Goal: Transaction & Acquisition: Purchase product/service

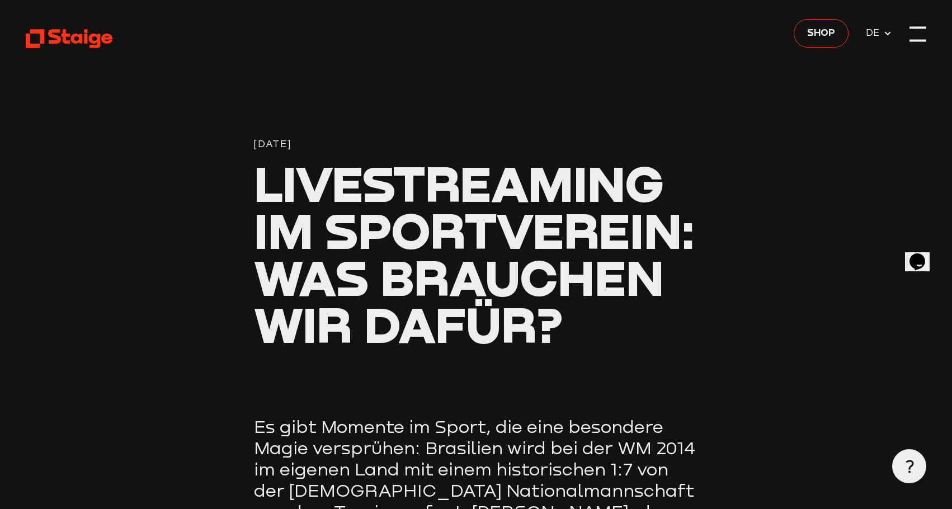
click at [918, 32] on div at bounding box center [917, 34] width 17 height 17
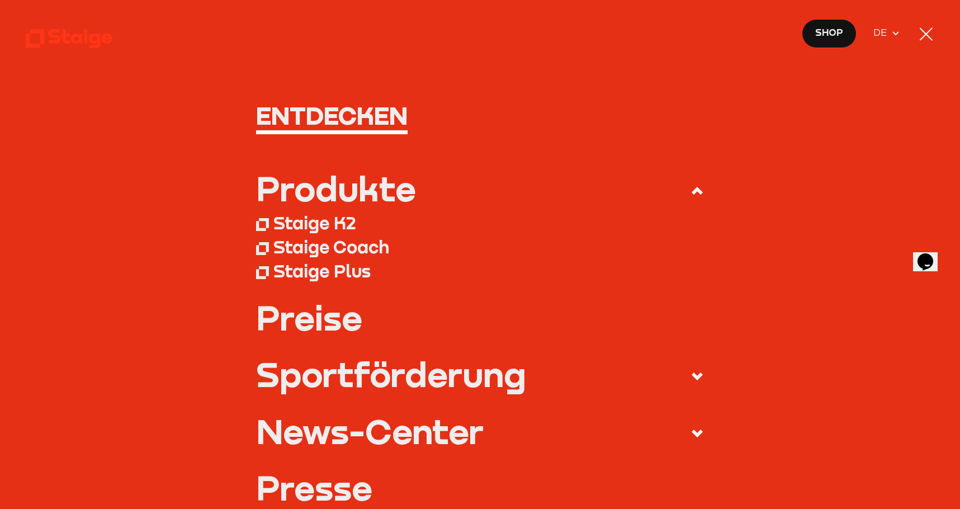
click at [927, 31] on div at bounding box center [926, 34] width 17 height 17
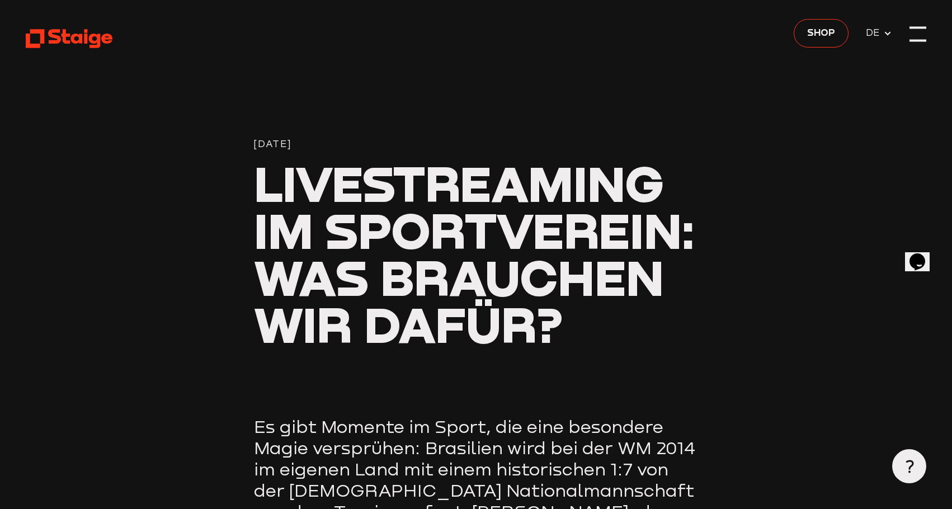
click at [918, 33] on div at bounding box center [917, 34] width 17 height 17
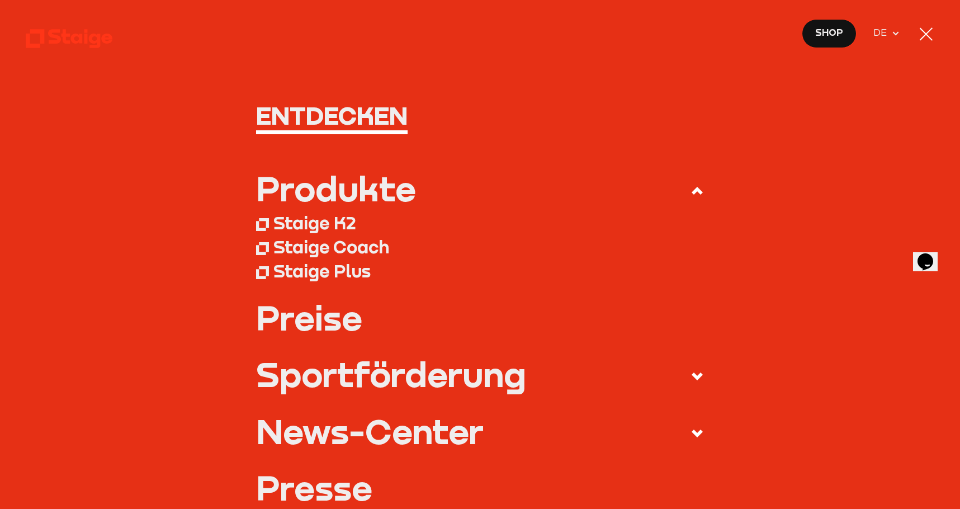
click at [301, 269] on div "Staige Plus" at bounding box center [321, 270] width 97 height 21
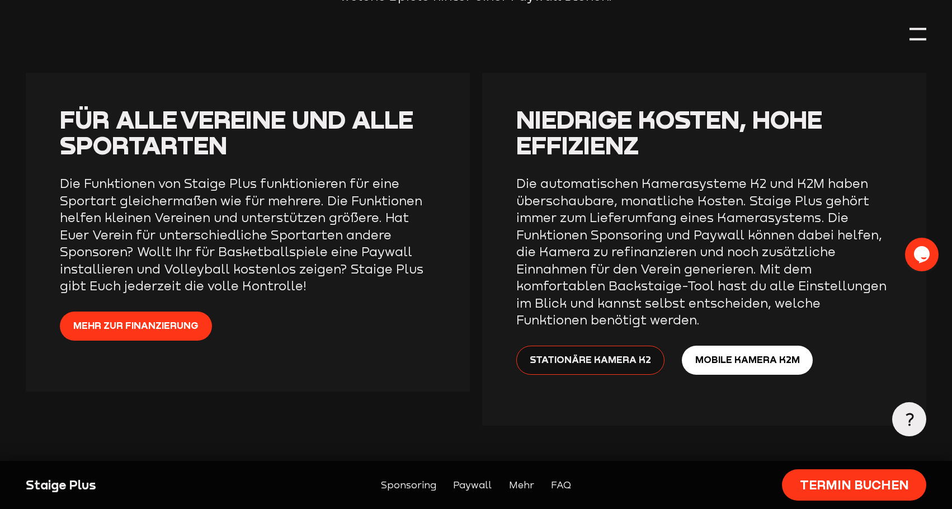
scroll to position [2069, 0]
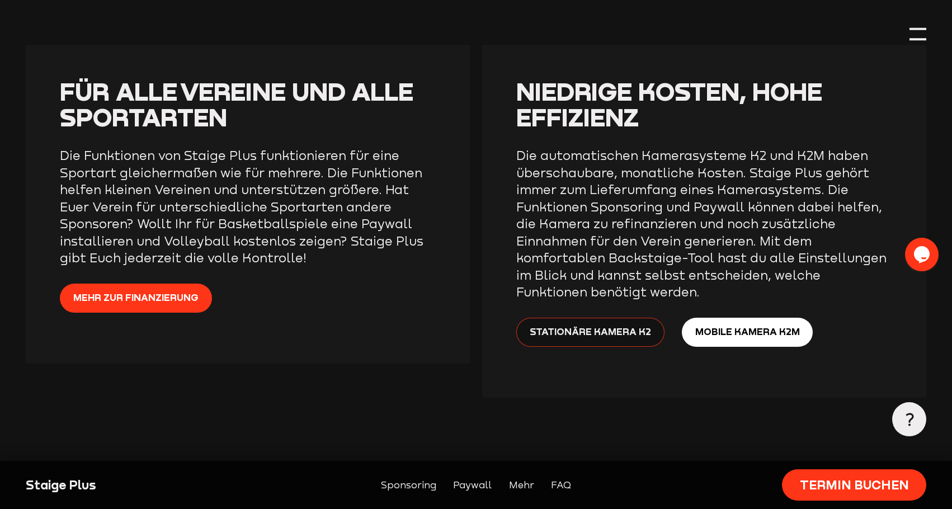
click at [601, 335] on span "Stationäre Kamera K2" at bounding box center [590, 331] width 121 height 15
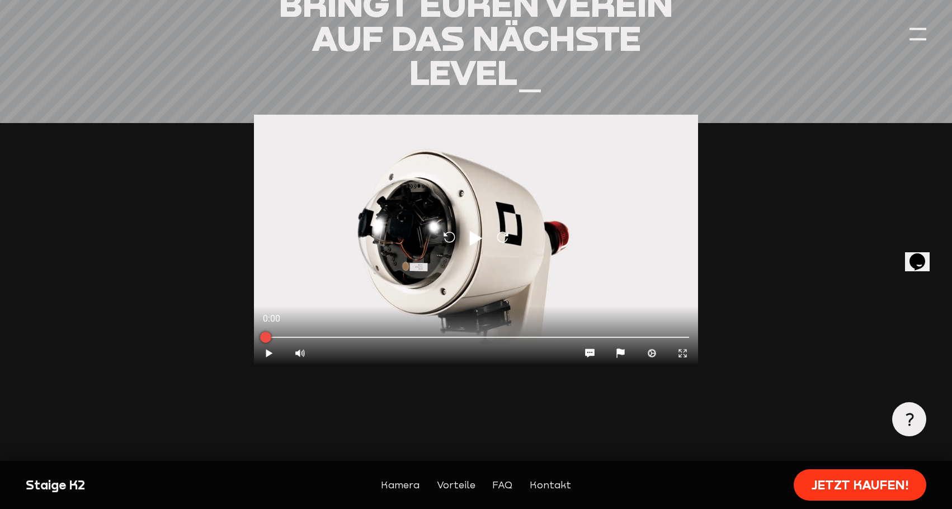
scroll to position [1174, 0]
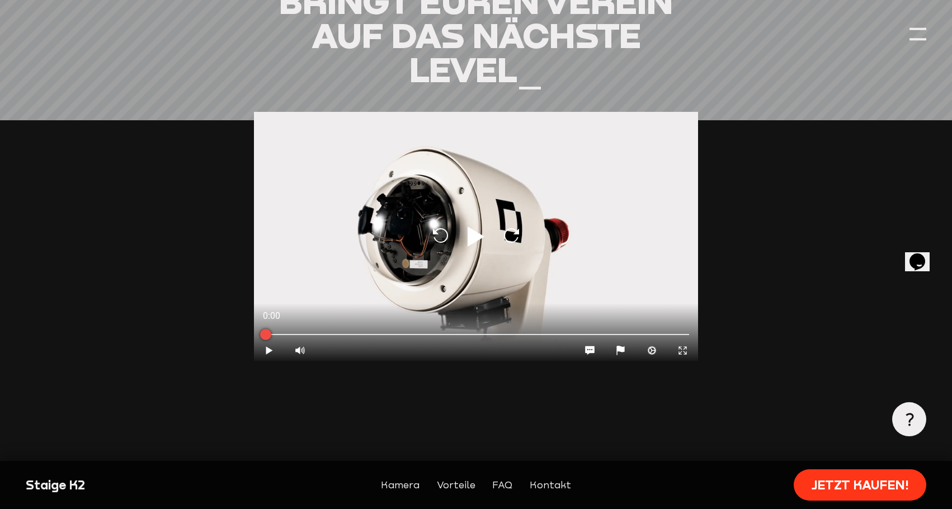
click at [471, 233] on icon at bounding box center [475, 236] width 17 height 20
type input "0.8"
click at [265, 353] on icon "Play" at bounding box center [269, 350] width 11 height 11
click at [270, 347] on div at bounding box center [270, 333] width 28 height 28
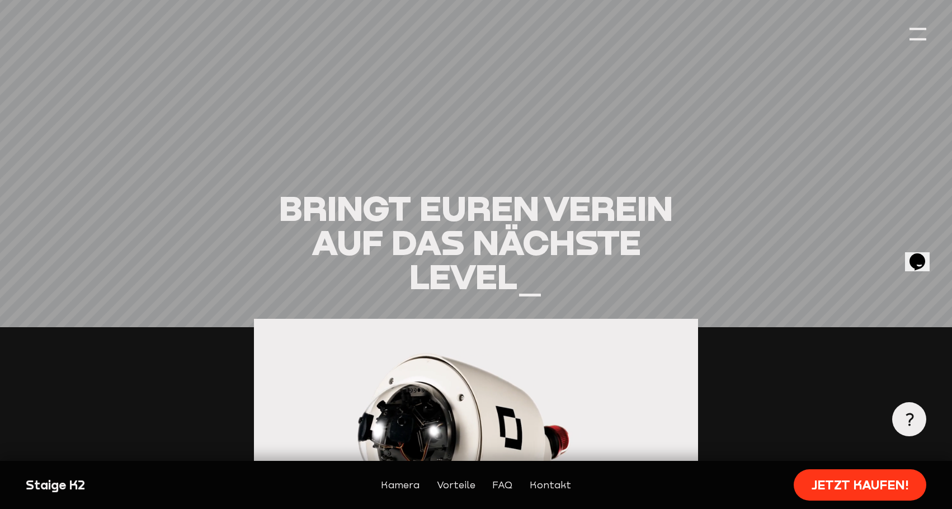
scroll to position [1230, 0]
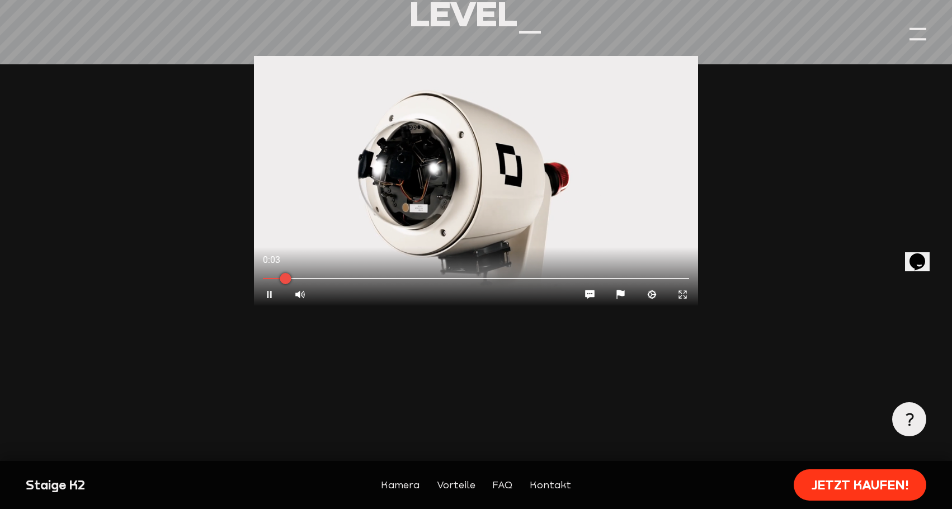
click at [269, 292] on icon "Pause" at bounding box center [269, 294] width 11 height 11
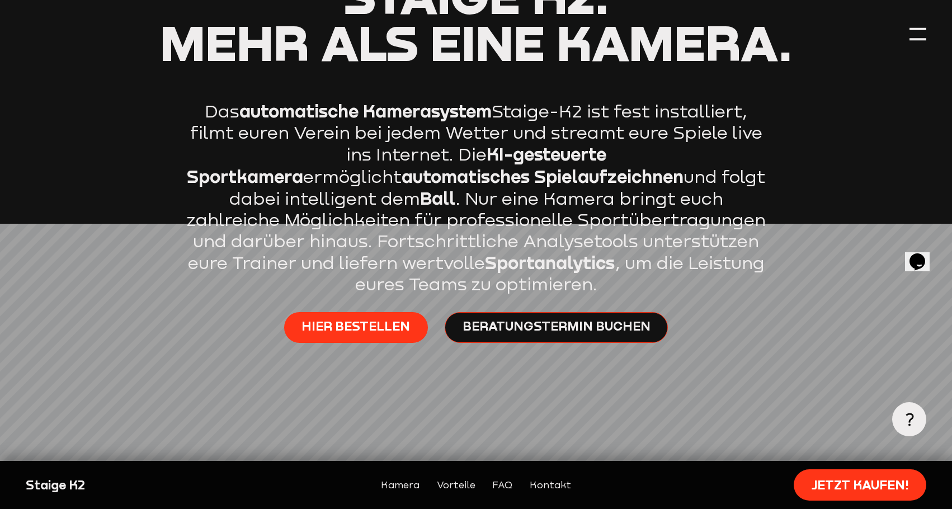
scroll to position [559, 0]
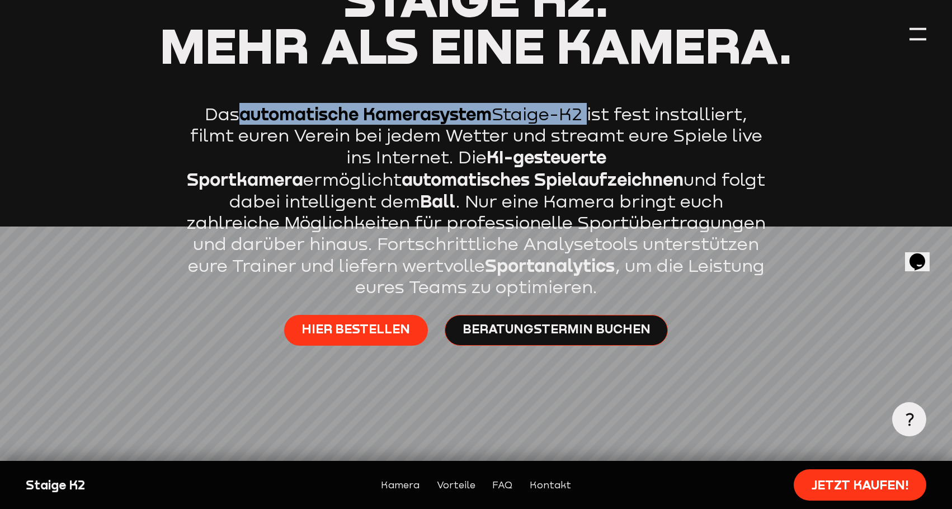
drag, startPoint x: 585, startPoint y: 112, endPoint x: 241, endPoint y: 117, distance: 344.5
click at [241, 117] on p "Das automatische Kamerasystem Staige-K2 ist fest installiert, filmt euren Verei…" at bounding box center [475, 200] width 587 height 195
copy p "automatische Kamerasystem Staige-K2"
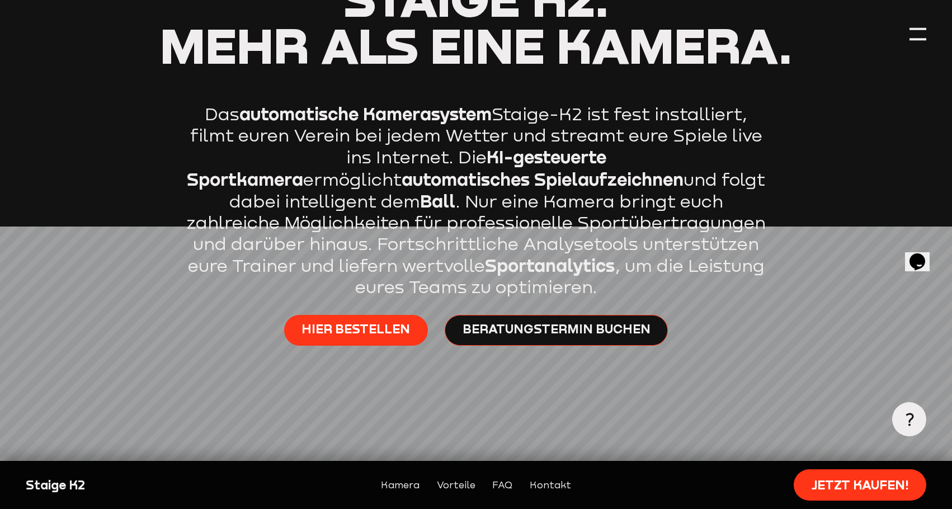
click at [353, 320] on link "Hier bestellen" at bounding box center [356, 330] width 144 height 31
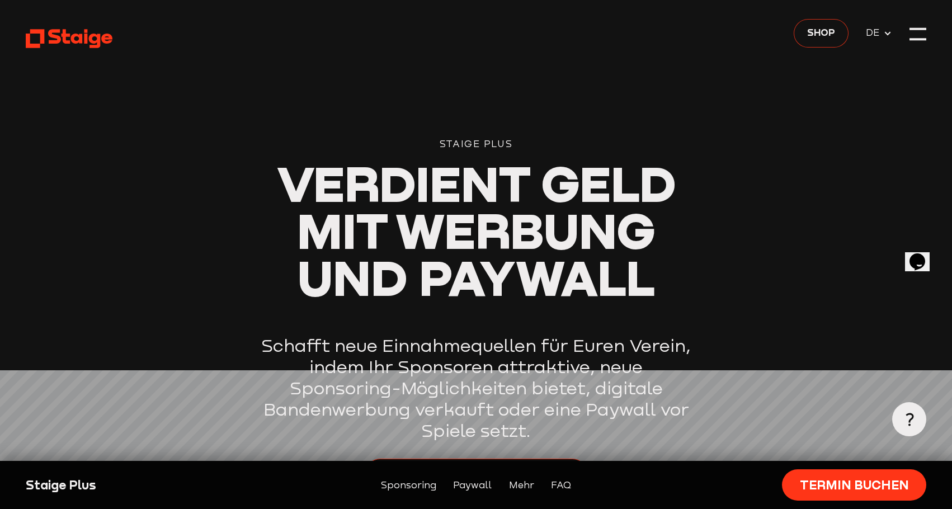
click at [819, 30] on span "Shop" at bounding box center [821, 32] width 28 height 15
